Goal: Task Accomplishment & Management: Complete application form

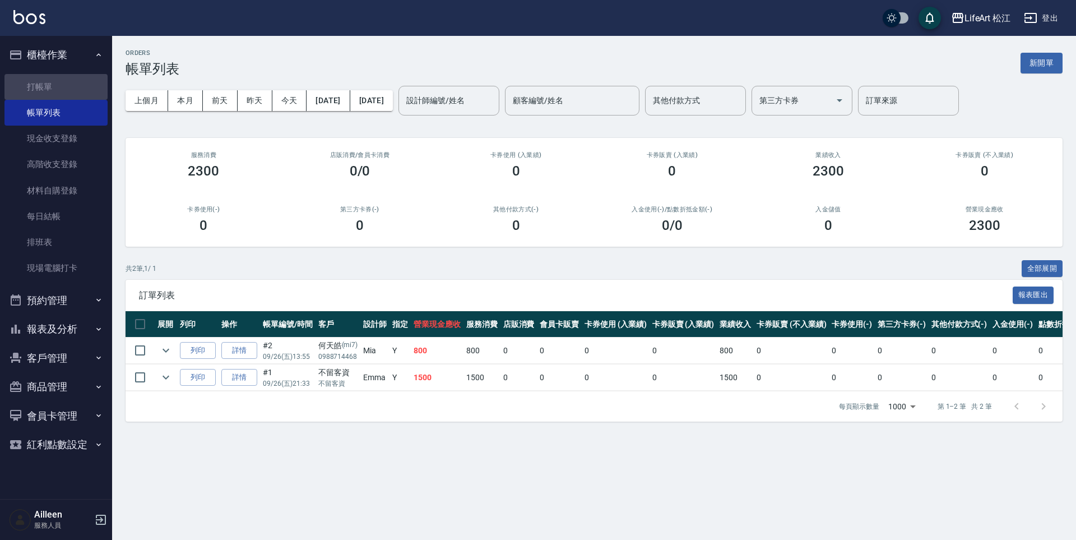
click at [31, 97] on link "打帳單" at bounding box center [55, 87] width 103 height 26
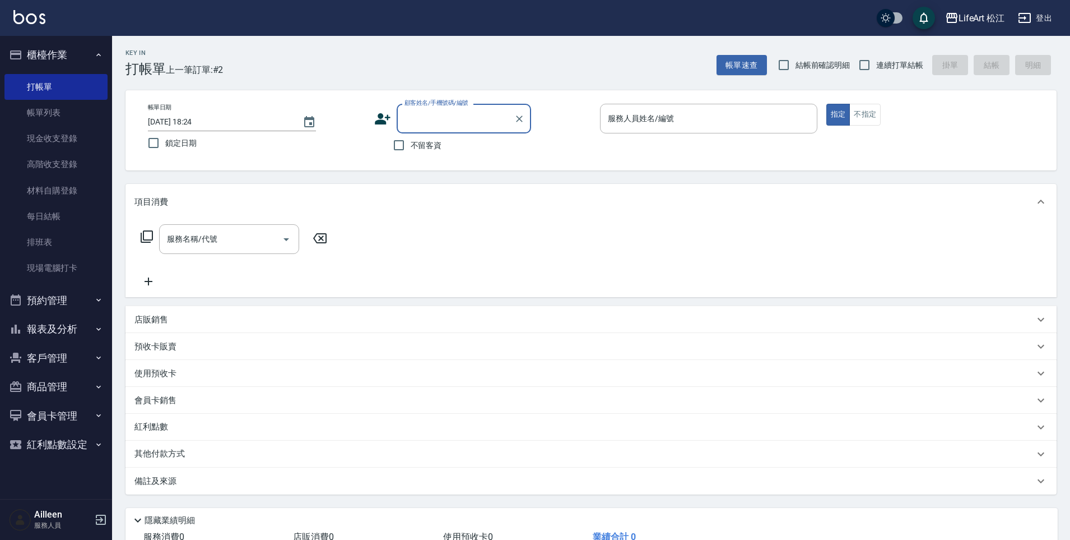
click at [71, 322] on button "報表及分析" at bounding box center [55, 328] width 103 height 29
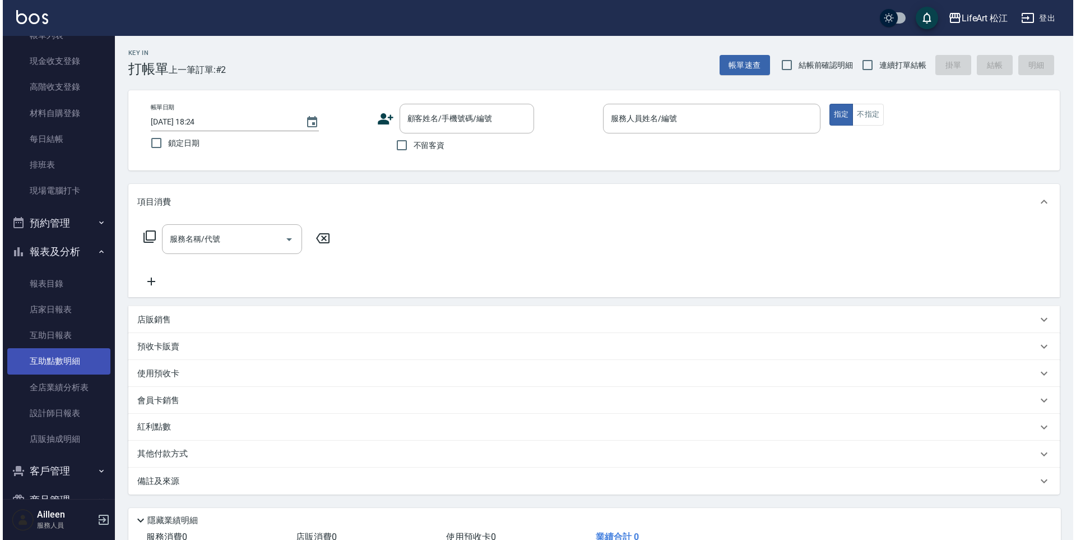
scroll to position [78, 0]
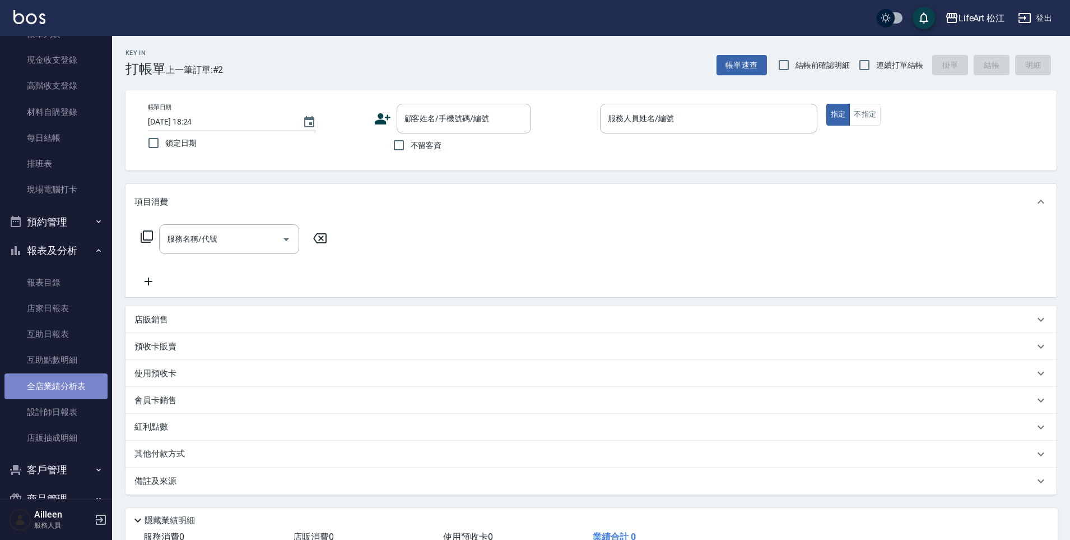
click at [57, 394] on link "全店業績分析表" at bounding box center [55, 386] width 103 height 26
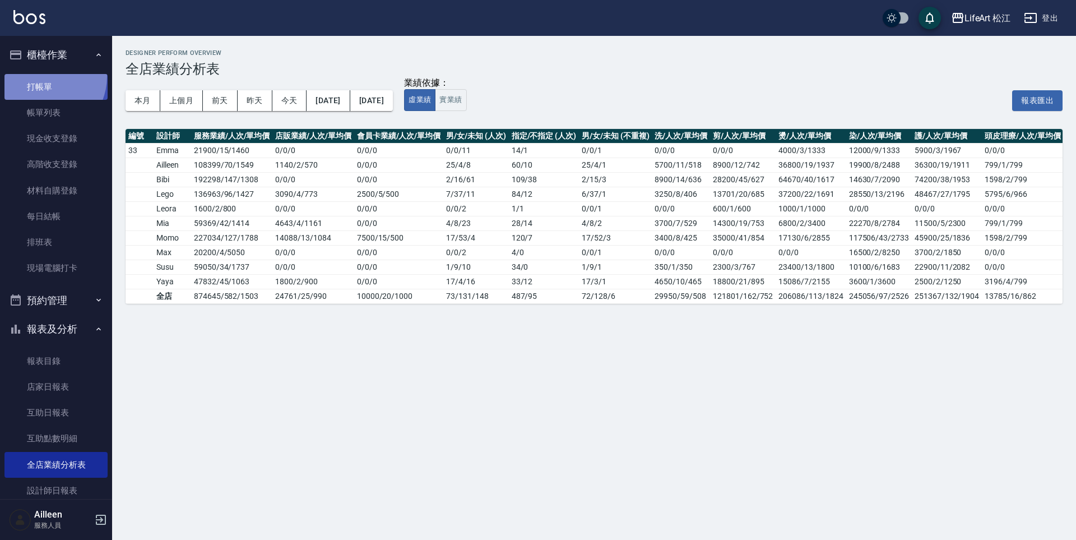
click at [40, 76] on link "打帳單" at bounding box center [55, 87] width 103 height 26
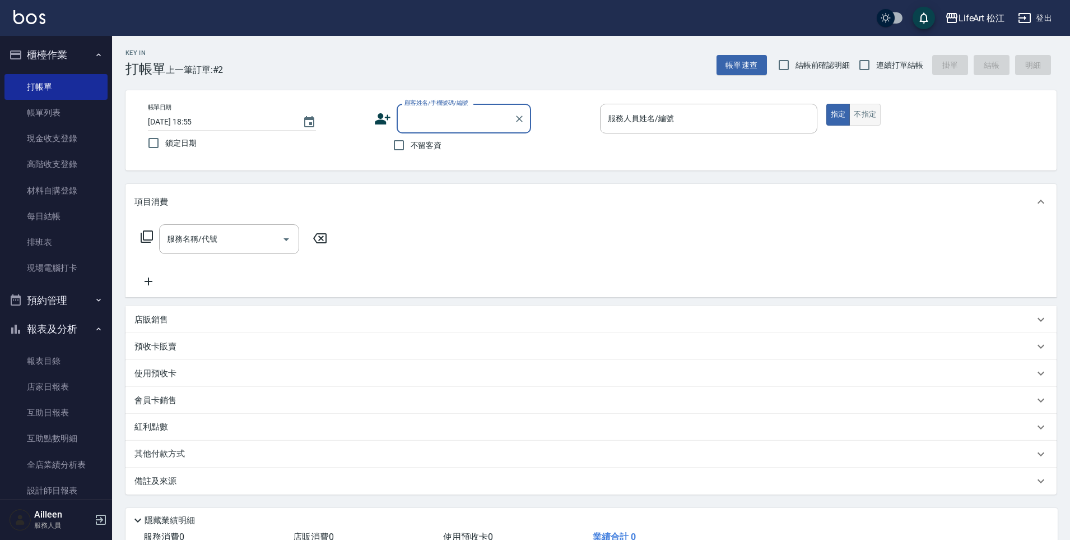
click at [854, 108] on button "不指定" at bounding box center [864, 115] width 31 height 22
click at [394, 144] on input "不留客資" at bounding box center [399, 145] width 24 height 24
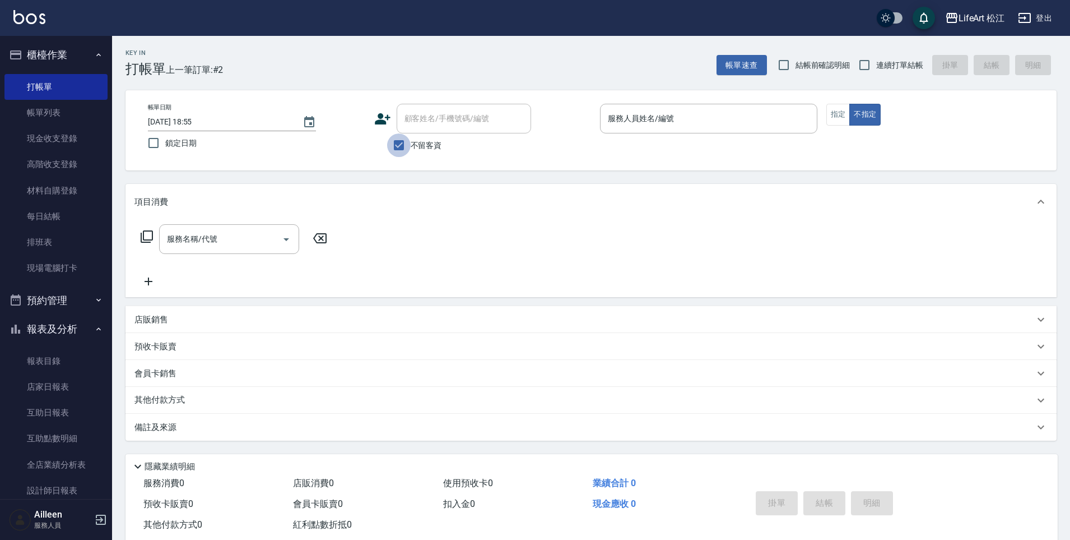
click at [394, 144] on input "不留客資" at bounding box center [399, 145] width 24 height 24
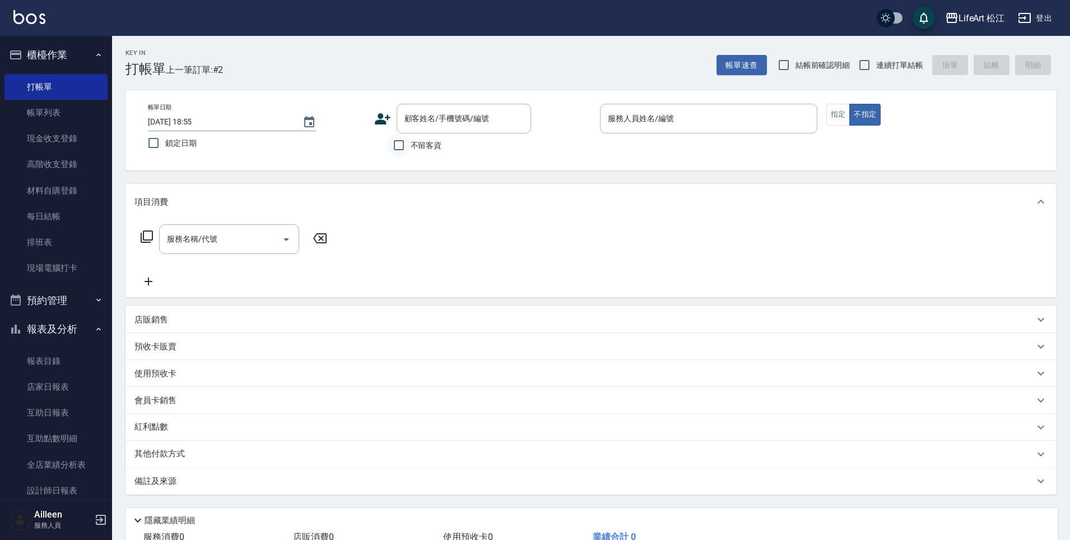
click at [399, 146] on input "不留客資" at bounding box center [399, 145] width 24 height 24
checkbox input "true"
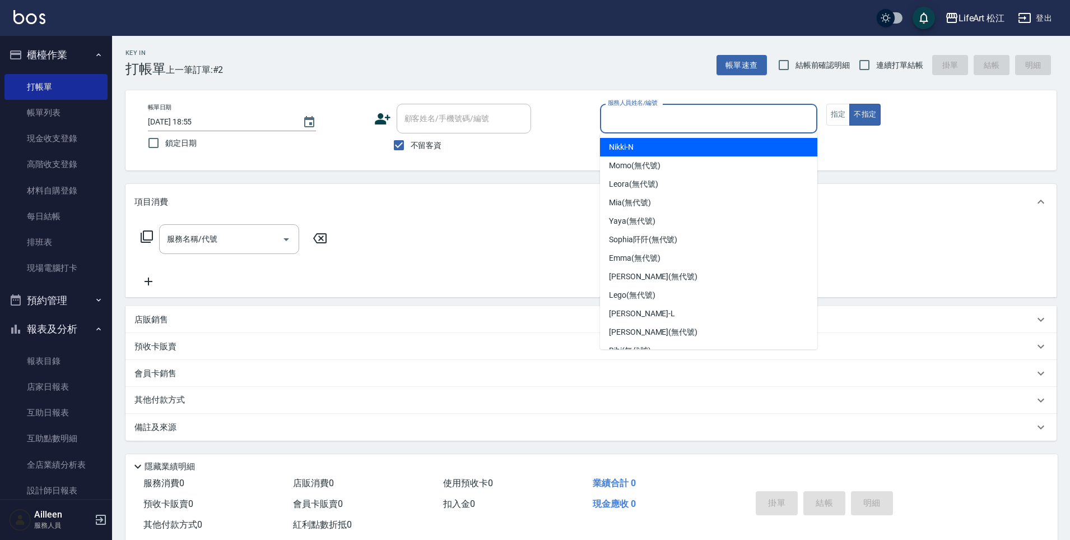
click at [711, 123] on input "服務人員姓名/編號" at bounding box center [708, 119] width 207 height 20
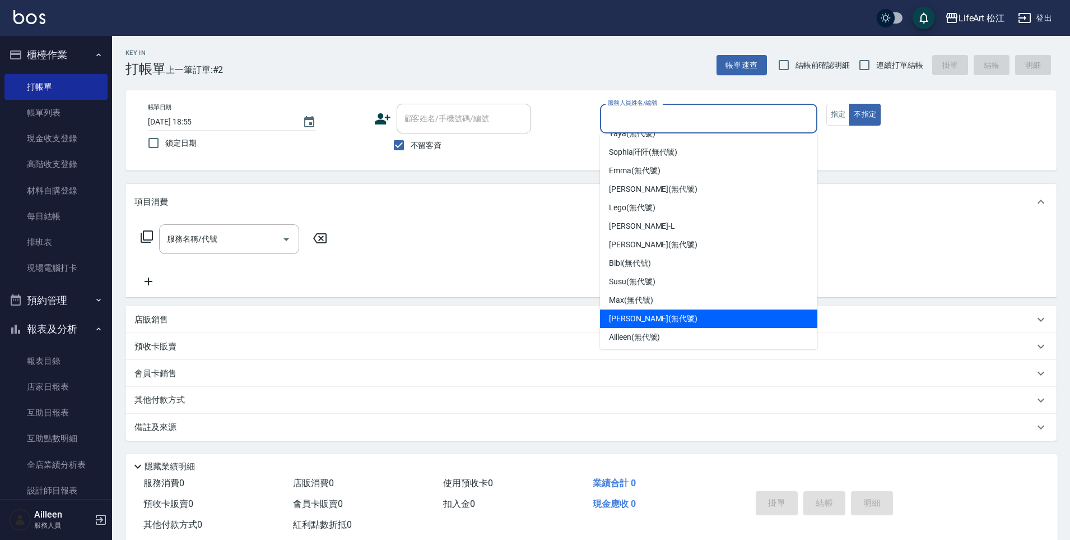
scroll to position [88, 0]
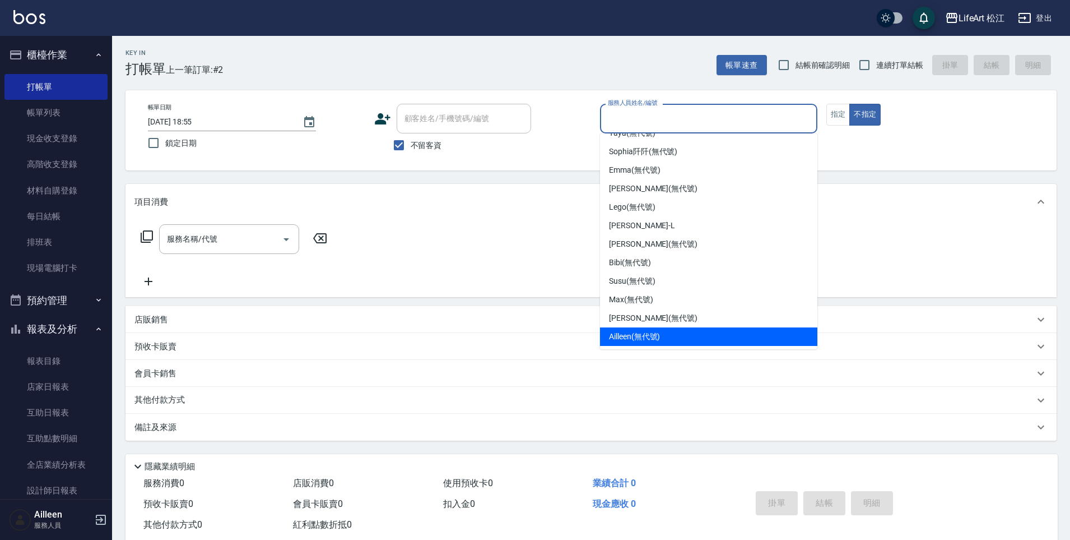
click at [654, 331] on span "Ailleen (無代號)" at bounding box center [634, 337] width 51 height 12
type input "Ailleen(無代號)"
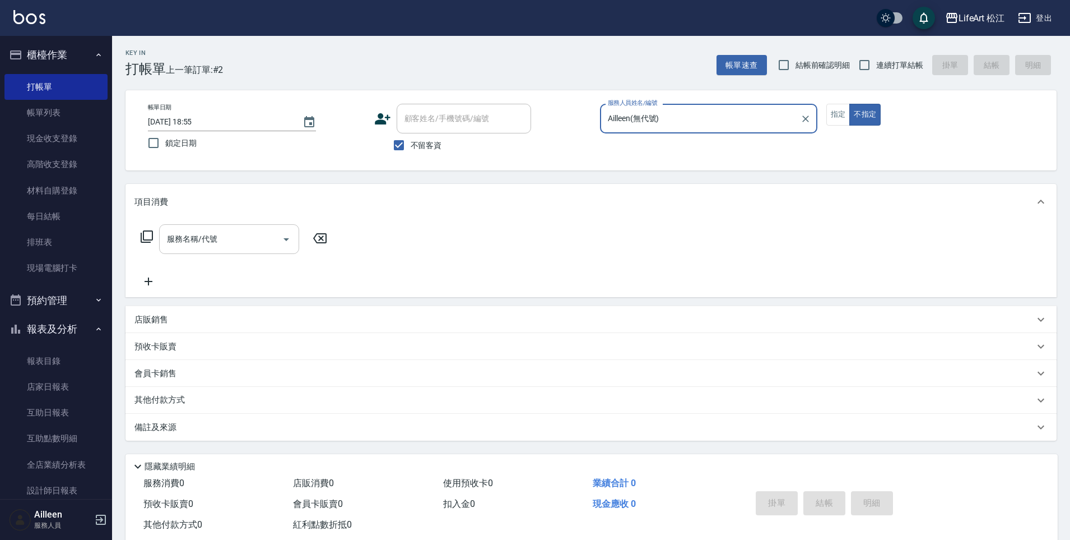
click at [262, 244] on input "服務名稱/代號" at bounding box center [220, 239] width 113 height 20
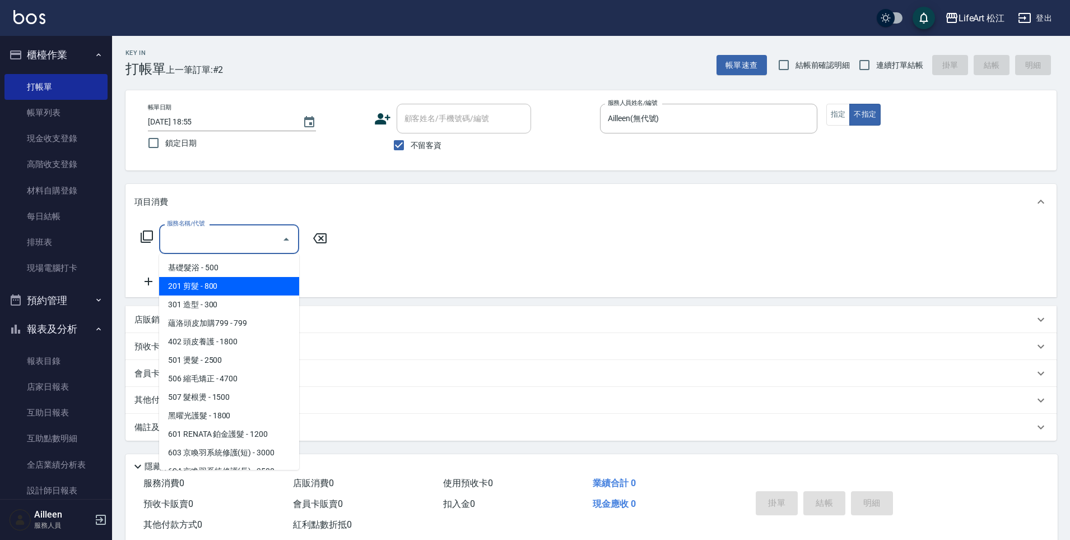
click at [203, 289] on span "201 剪髮 - 800" at bounding box center [229, 286] width 140 height 18
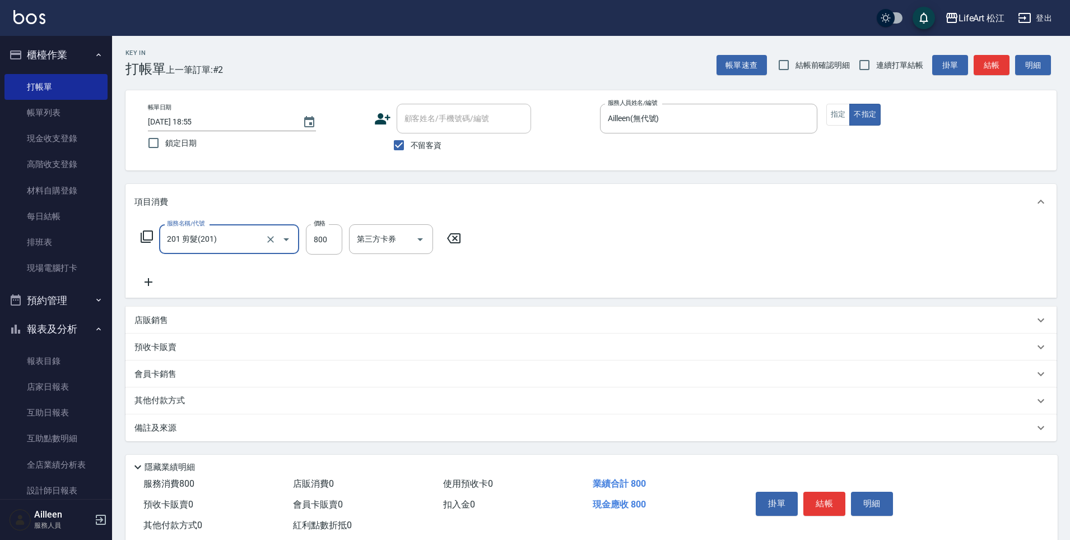
type input "201 剪髮(201)"
click at [155, 286] on icon at bounding box center [148, 281] width 28 height 13
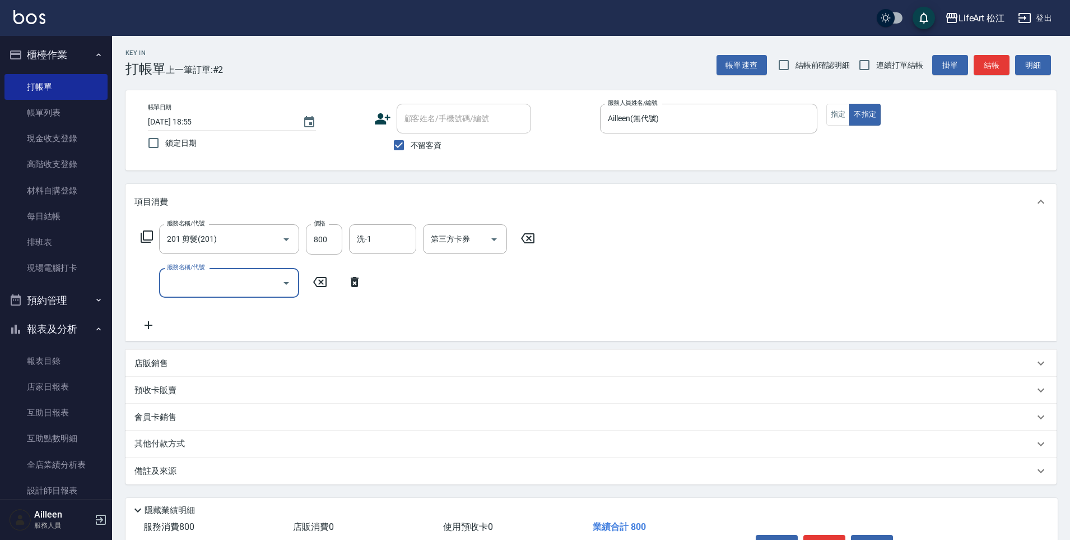
click at [182, 296] on div "服務名稱/代號" at bounding box center [229, 283] width 140 height 30
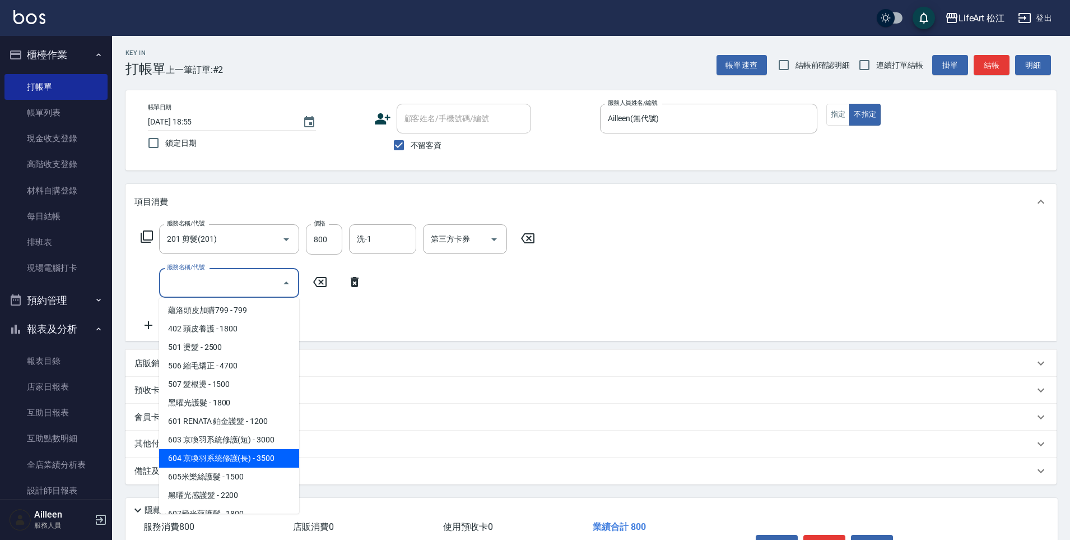
scroll to position [126, 0]
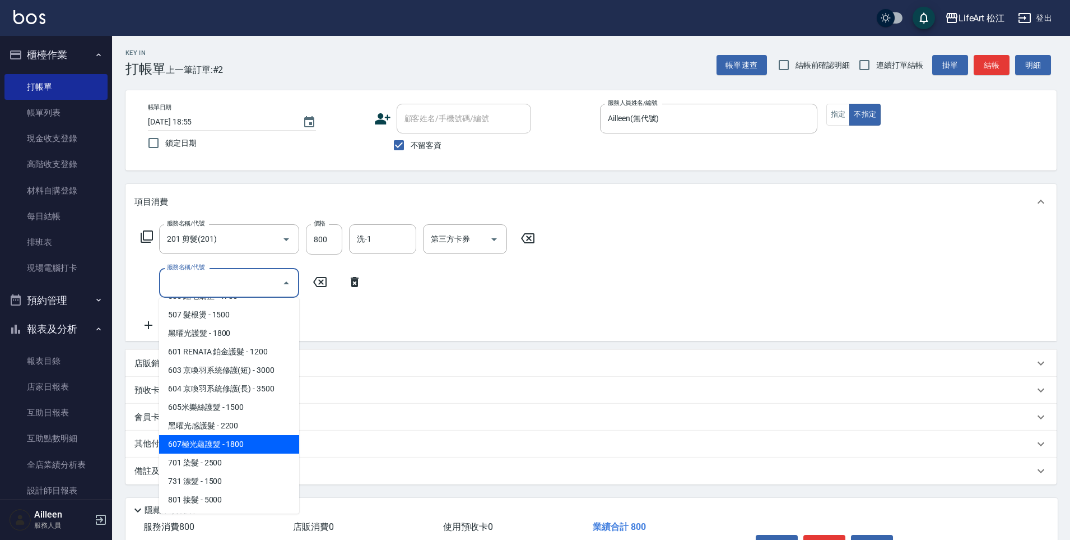
click at [234, 441] on span "607極光蘊護髮 - 1800" at bounding box center [229, 444] width 140 height 18
type input "607極光蘊護髮(607)"
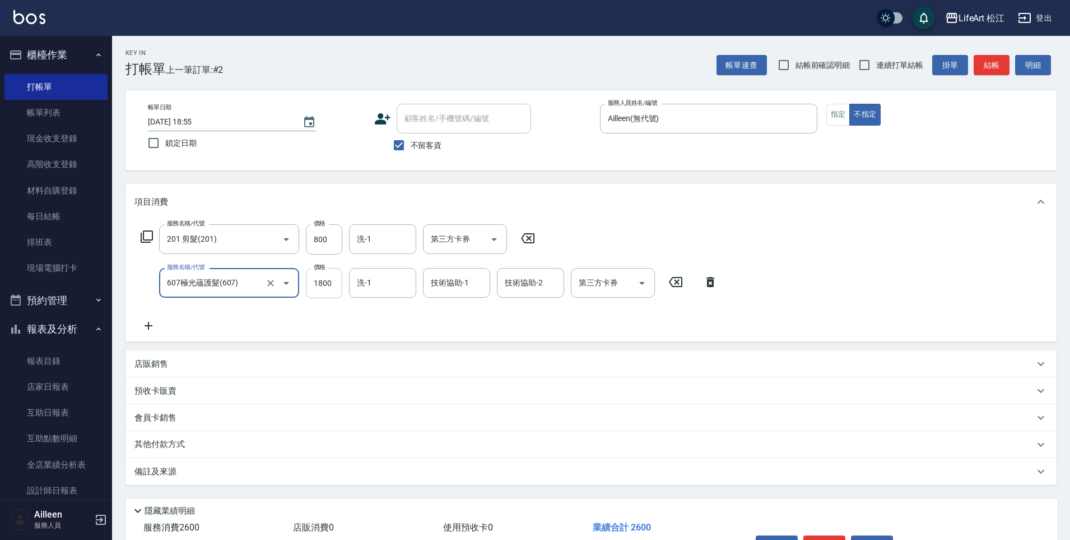
click at [333, 283] on input "1800" at bounding box center [324, 283] width 36 height 30
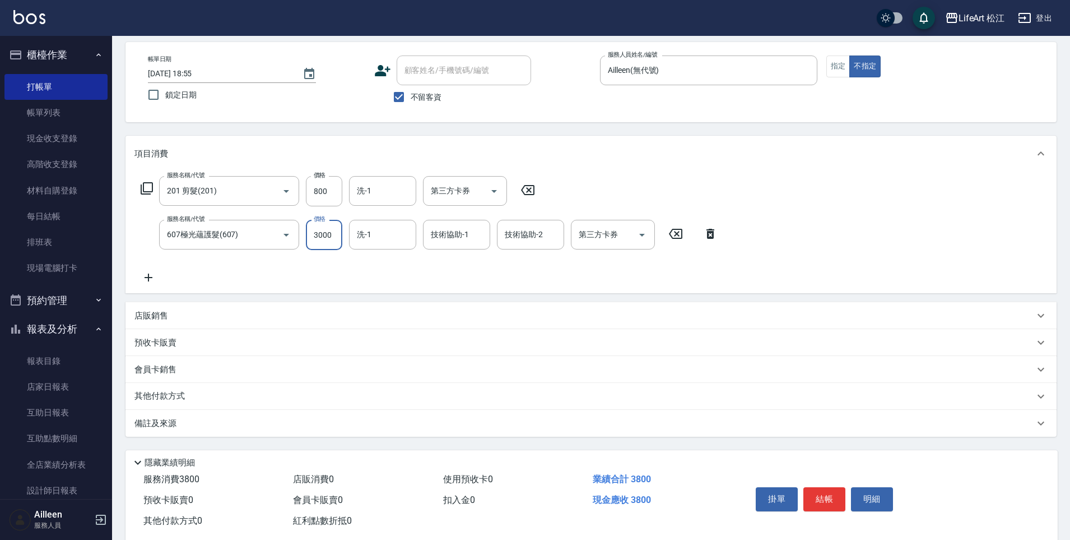
scroll to position [72, 0]
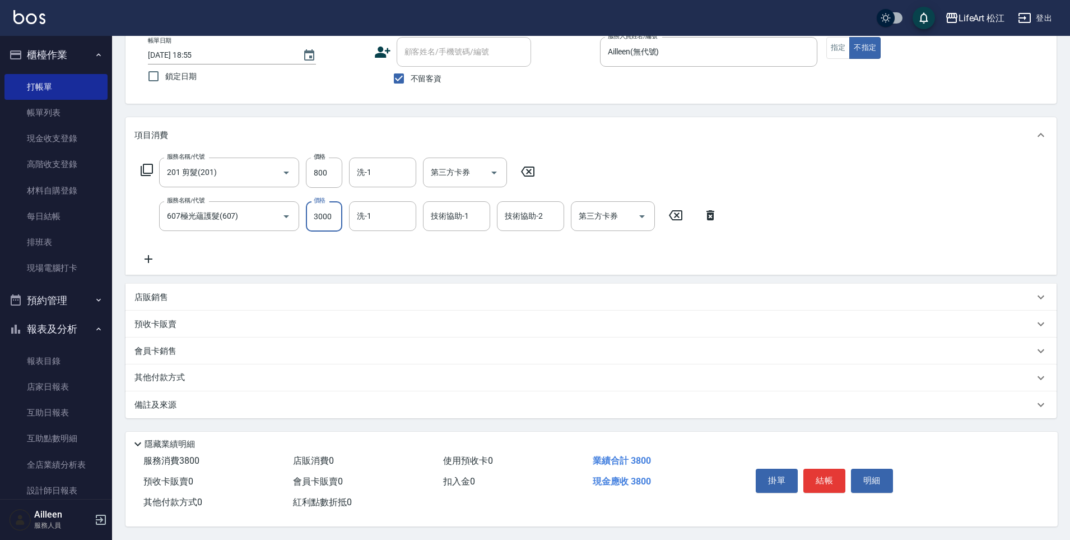
type input "3000"
click at [216, 408] on div "備註及來源" at bounding box center [590, 404] width 931 height 27
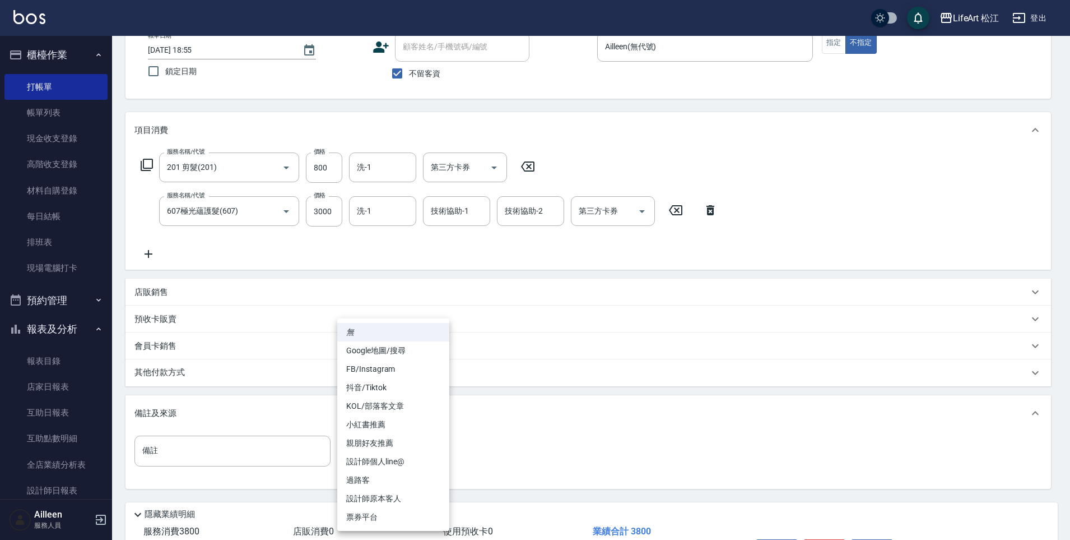
click at [360, 452] on body "LifeArt 松江 登出 櫃檯作業 打帳單 帳單列表 現金收支登錄 高階收支登錄 材料自購登錄 每日結帳 排班表 現場電腦打卡 預約管理 預約管理 單日預約…" at bounding box center [535, 269] width 1070 height 682
click at [365, 481] on li "過路客" at bounding box center [393, 480] width 112 height 18
type input "過路客"
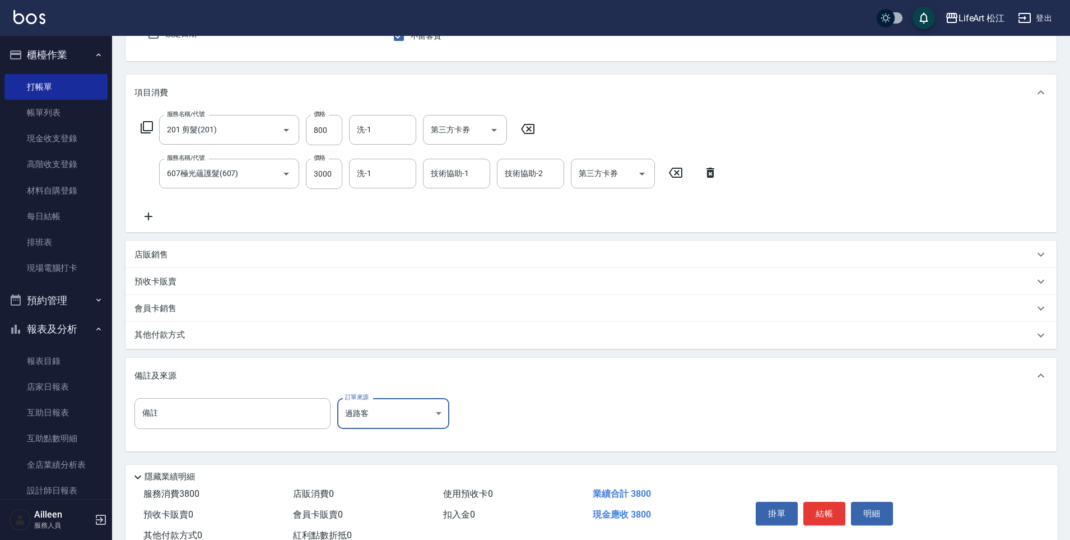
scroll to position [147, 0]
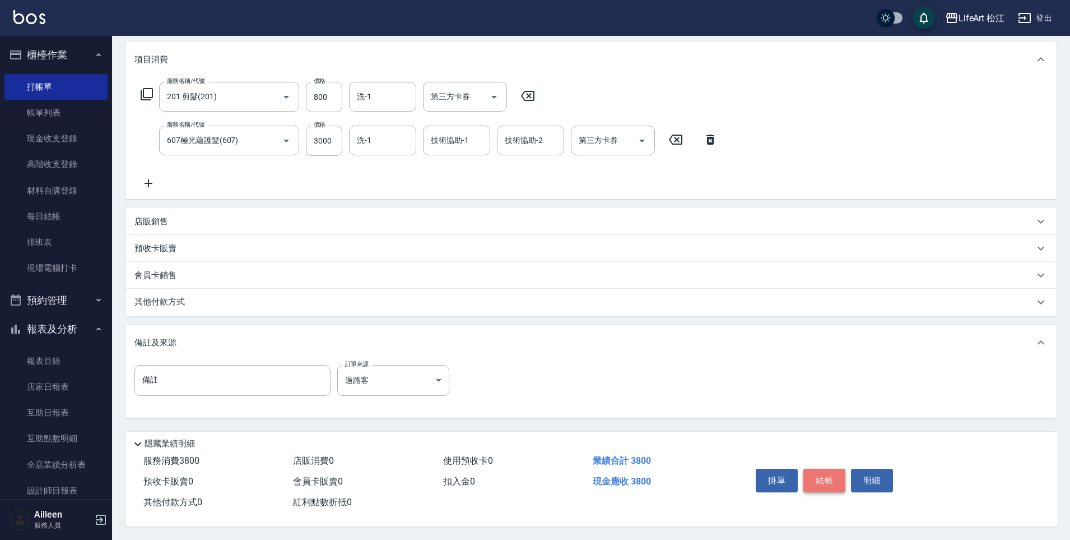
click at [812, 476] on button "結帳" at bounding box center [824, 480] width 42 height 24
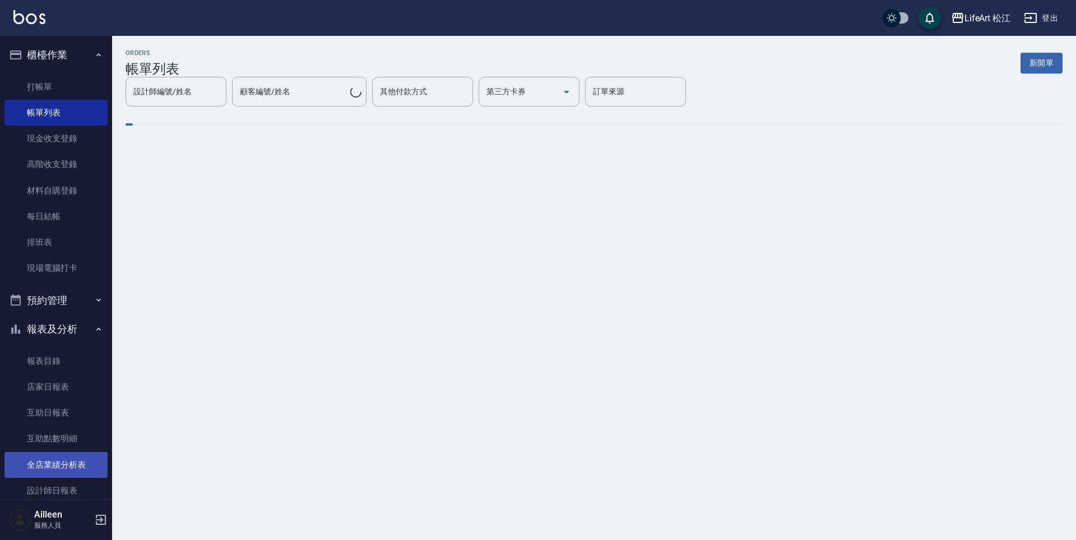
click at [61, 462] on link "全店業績分析表" at bounding box center [55, 465] width 103 height 26
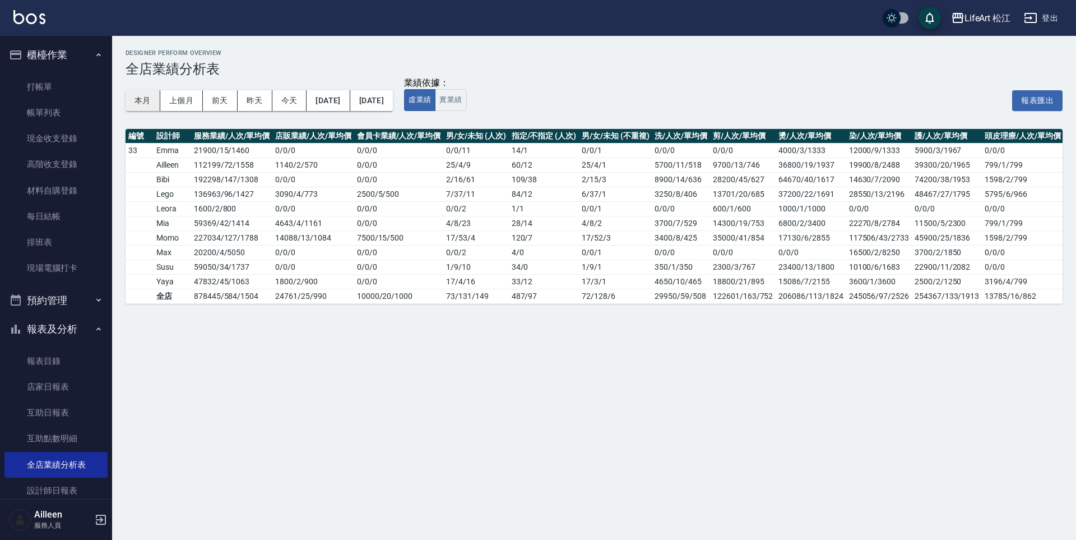
click at [142, 90] on button "本月" at bounding box center [142, 100] width 35 height 21
click at [466, 102] on button "實業績" at bounding box center [450, 100] width 31 height 22
click at [439, 97] on div "本月 上個月 前天 昨天 今天 [DATE] [DATE] 業績依據： 虛業績 實業績 報表匯出" at bounding box center [593, 101] width 937 height 48
click at [435, 94] on button "虛業績" at bounding box center [419, 100] width 31 height 22
drag, startPoint x: 197, startPoint y: 168, endPoint x: 218, endPoint y: 170, distance: 20.8
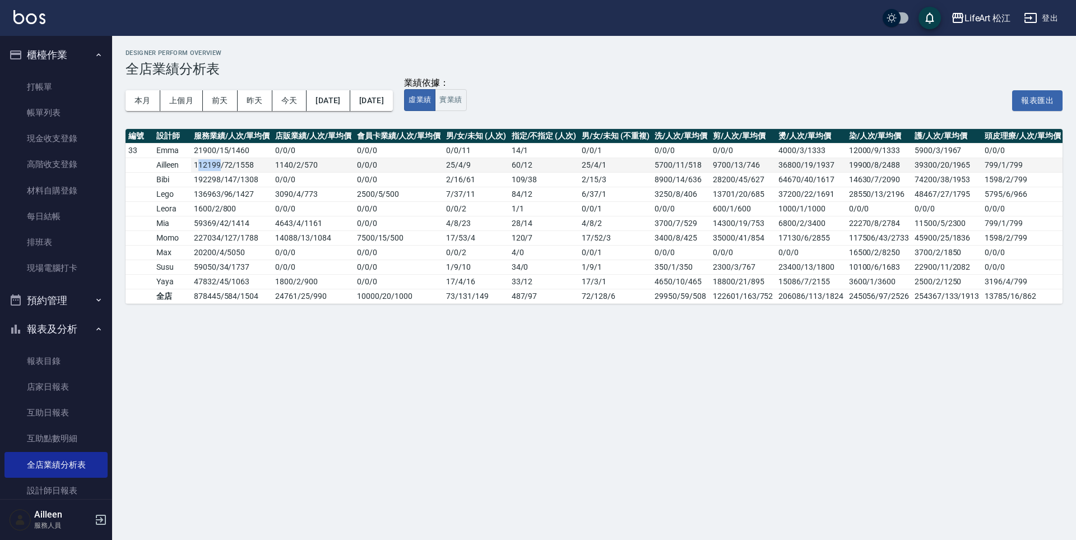
click at [218, 170] on td "112199 / 72 / 1558" at bounding box center [231, 164] width 81 height 15
click at [186, 168] on td "Ailleen" at bounding box center [173, 164] width 38 height 15
drag, startPoint x: 191, startPoint y: 165, endPoint x: 226, endPoint y: 160, distance: 35.7
click at [226, 160] on td "112199 / 72 / 1558" at bounding box center [231, 164] width 81 height 15
